Goal: Find specific page/section: Find specific page/section

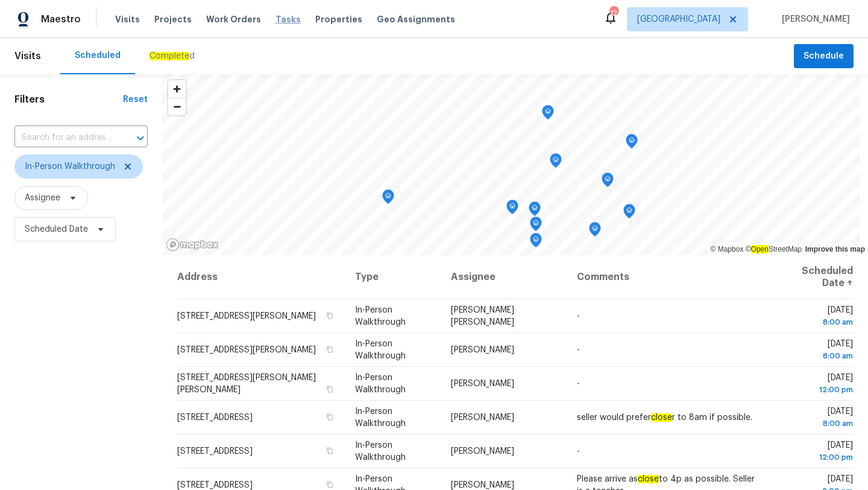
click at [283, 21] on span "Tasks" at bounding box center [288, 19] width 25 height 8
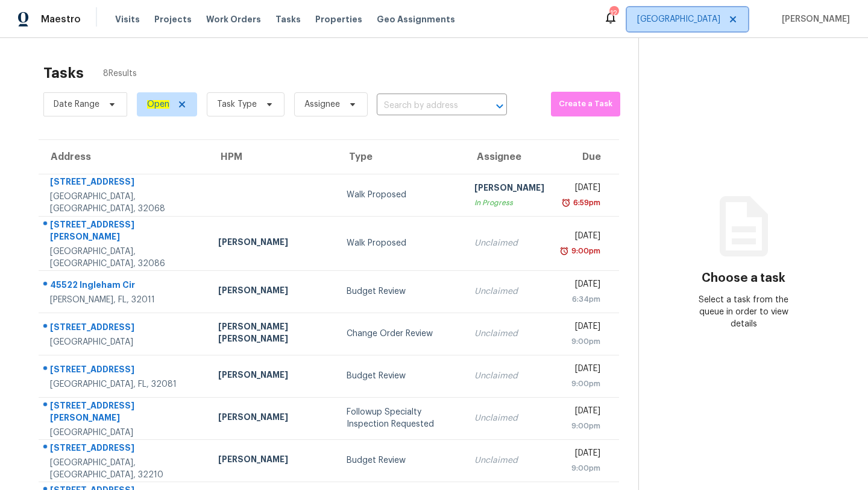
click at [701, 18] on span "Jacksonville" at bounding box center [678, 19] width 83 height 12
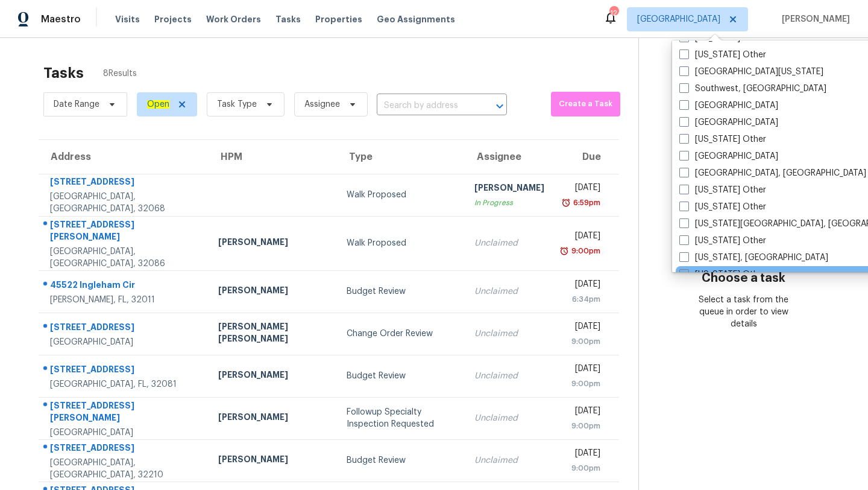
scroll to position [1701, 0]
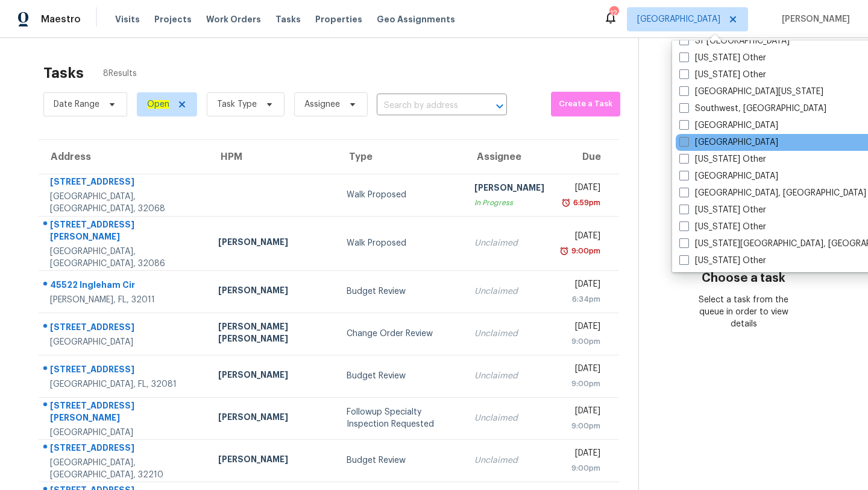
click at [692, 139] on label "Tampa" at bounding box center [729, 142] width 99 height 12
click at [687, 139] on input "Tampa" at bounding box center [684, 140] width 8 height 8
checkbox input "true"
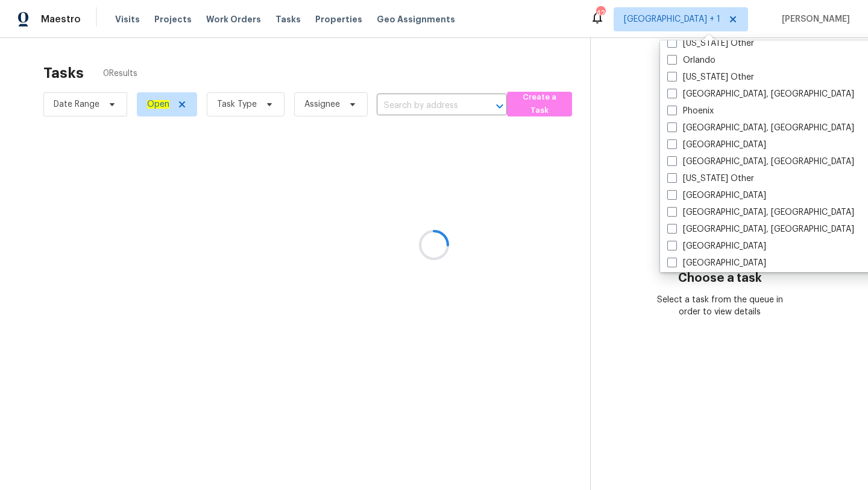
scroll to position [1369, 0]
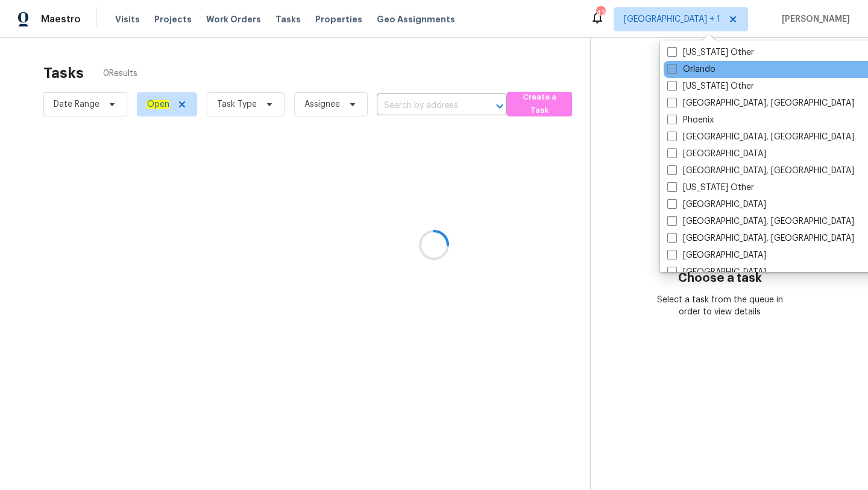
click at [687, 72] on label "Orlando" at bounding box center [692, 69] width 48 height 12
click at [675, 71] on input "Orlando" at bounding box center [672, 67] width 8 height 8
checkbox input "true"
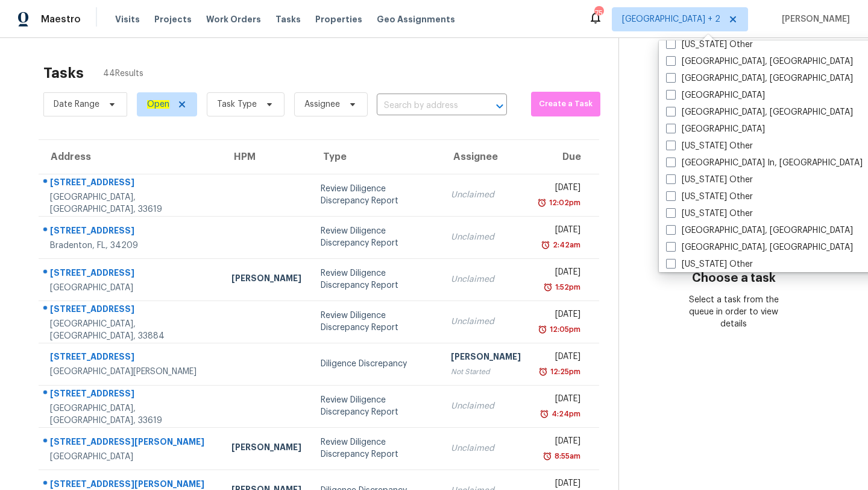
scroll to position [855, 0]
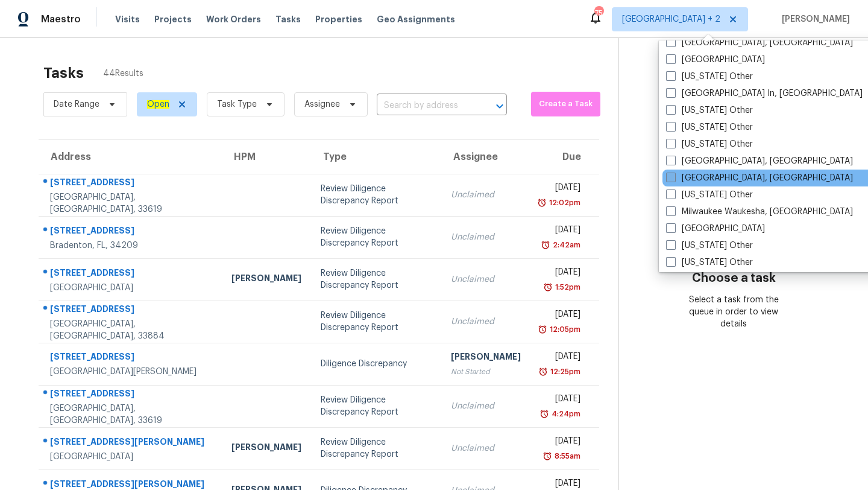
click at [694, 180] on label "Miami, FL" at bounding box center [759, 178] width 187 height 12
click at [674, 180] on input "Miami, FL" at bounding box center [670, 176] width 8 height 8
checkbox input "true"
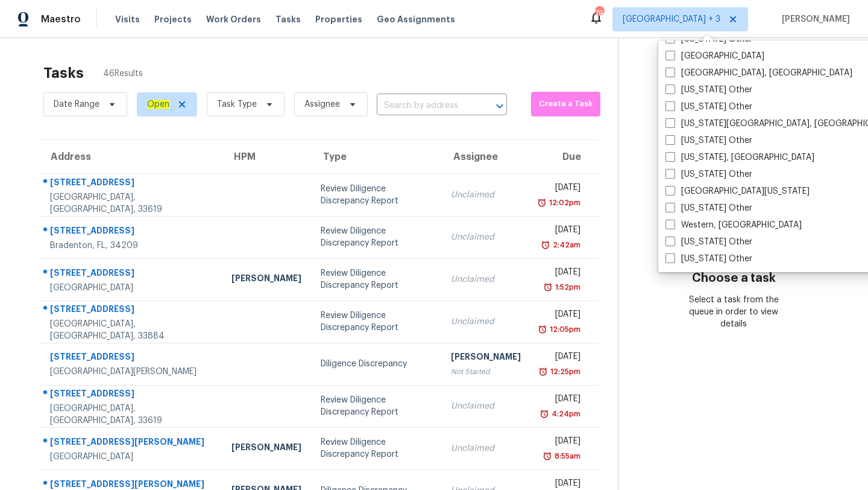
scroll to position [1709, 0]
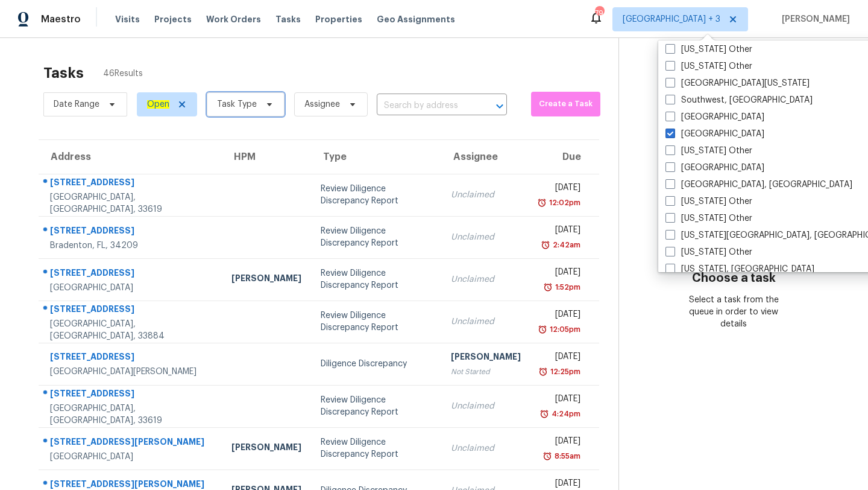
click at [247, 104] on span "Task Type" at bounding box center [237, 104] width 40 height 12
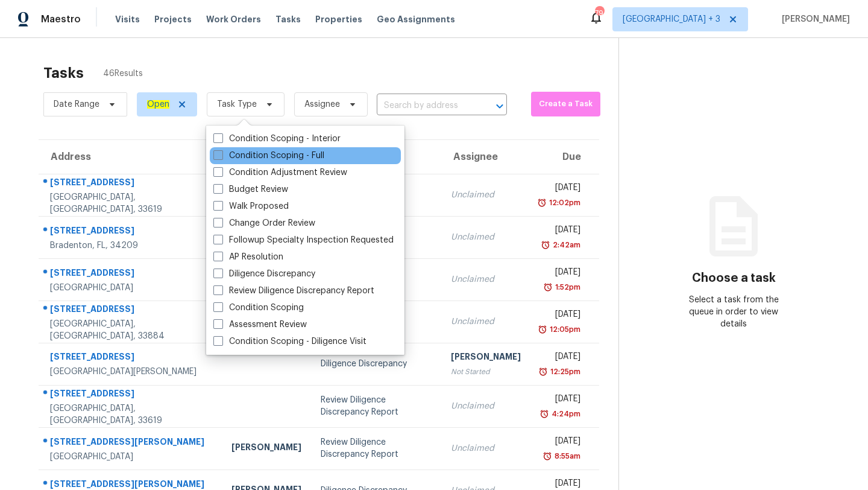
click at [265, 159] on label "Condition Scoping - Full" at bounding box center [268, 156] width 111 height 12
click at [221, 157] on input "Condition Scoping - Full" at bounding box center [217, 154] width 8 height 8
checkbox input "true"
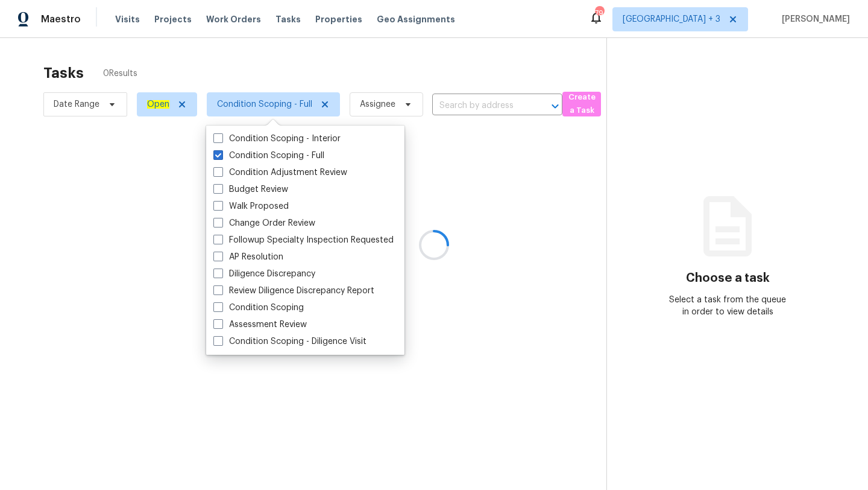
click at [395, 78] on div at bounding box center [434, 245] width 868 height 490
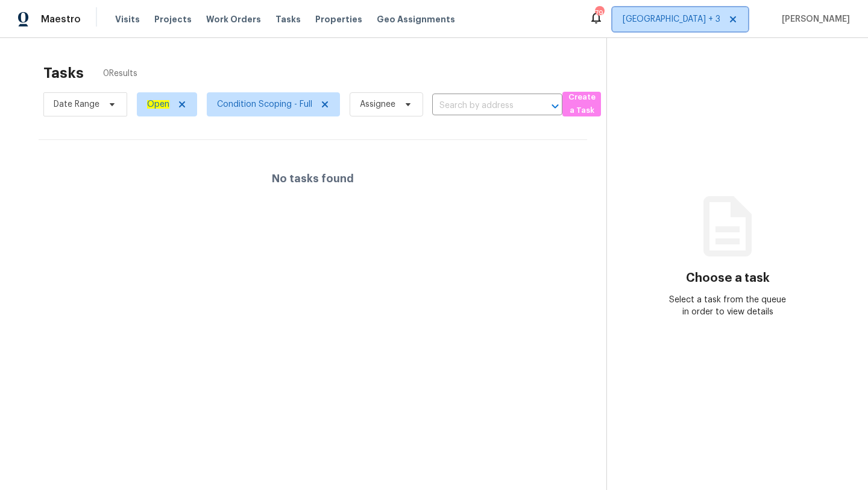
click at [718, 14] on span "[GEOGRAPHIC_DATA] + 3" at bounding box center [672, 19] width 98 height 12
click at [361, 388] on section "Tasks 0 Results Date Range Open Condition Scoping - Full Assignee ​ Create a Ta…" at bounding box center [312, 292] width 587 height 470
